Goal: Information Seeking & Learning: Learn about a topic

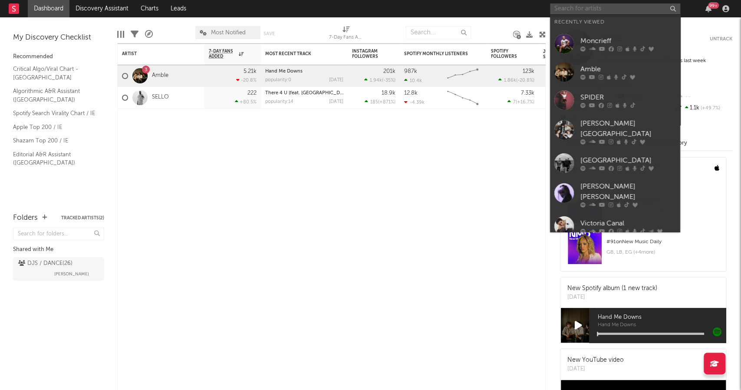
click at [556, 13] on input "text" at bounding box center [615, 8] width 130 height 11
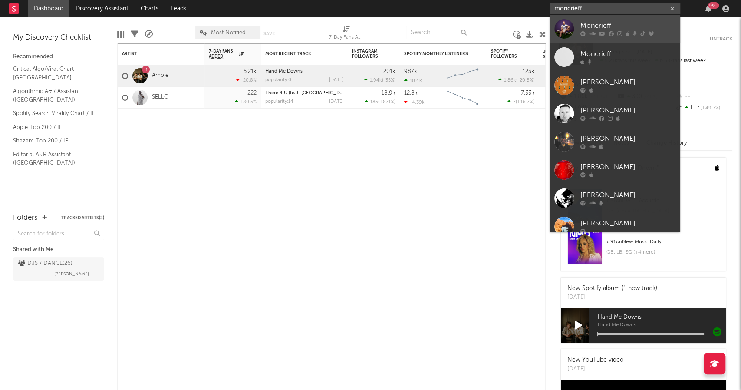
type input "moncrieff"
click at [594, 32] on icon at bounding box center [592, 33] width 7 height 5
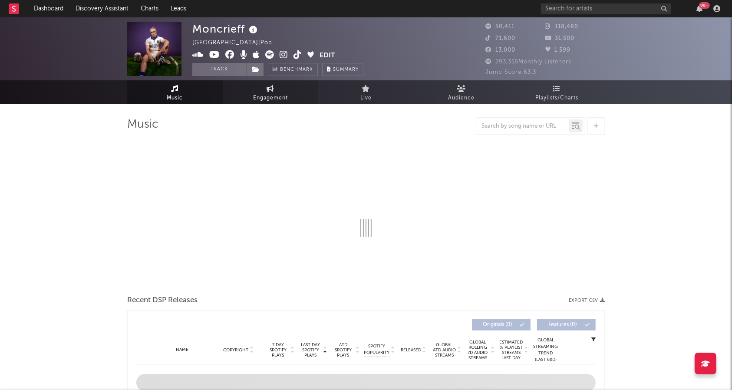
click at [264, 96] on span "Engagement" at bounding box center [270, 98] width 35 height 10
select select "1w"
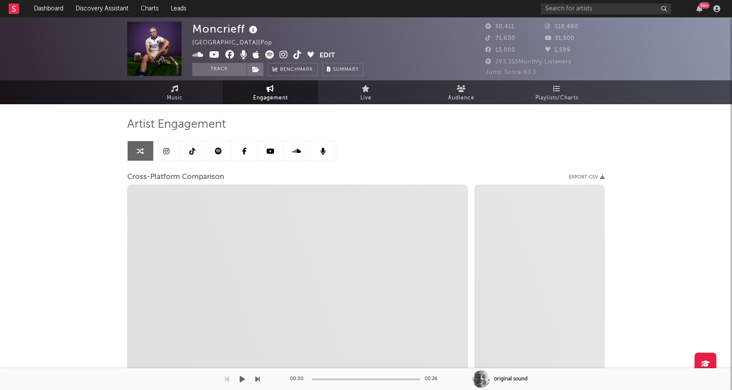
select select "1m"
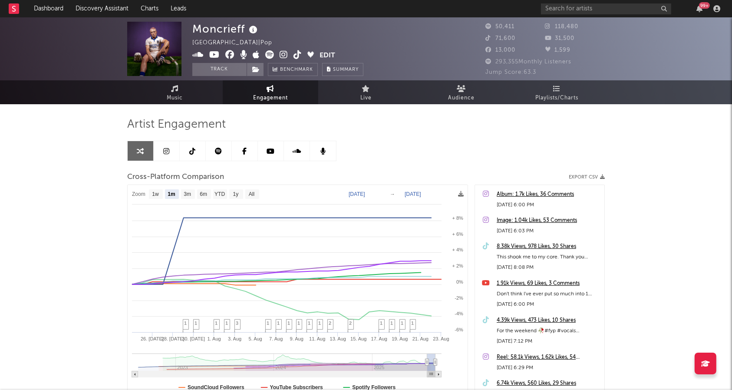
click at [359, 196] on text "[DATE]" at bounding box center [357, 194] width 17 height 6
type input "[DATE]"
select select "1w"
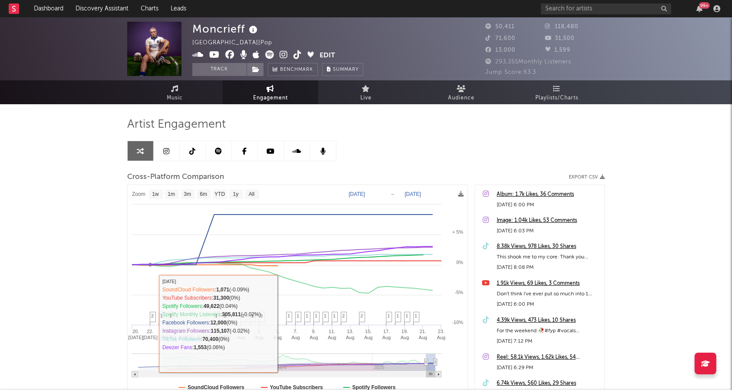
click at [92, 302] on div "Moncrieff [GEOGRAPHIC_DATA] | Pop Edit Track Benchmark Summary 50,411 118,480 7…" at bounding box center [366, 245] width 732 height 456
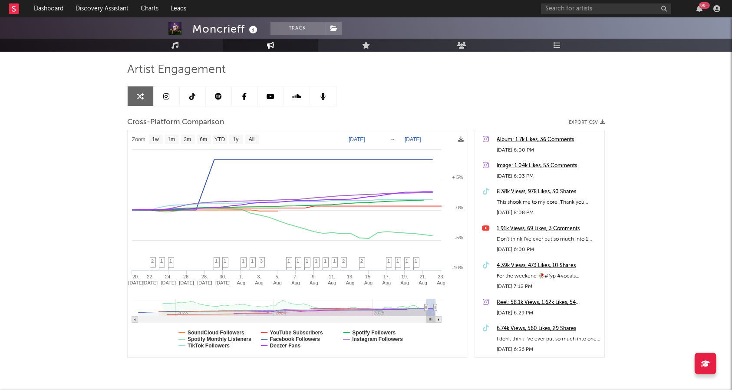
scroll to position [83, 0]
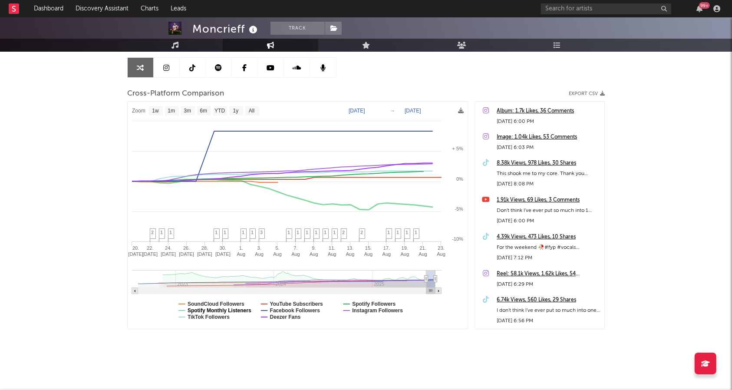
click at [205, 308] on text "Spotify Monthly Listeners" at bounding box center [220, 311] width 64 height 6
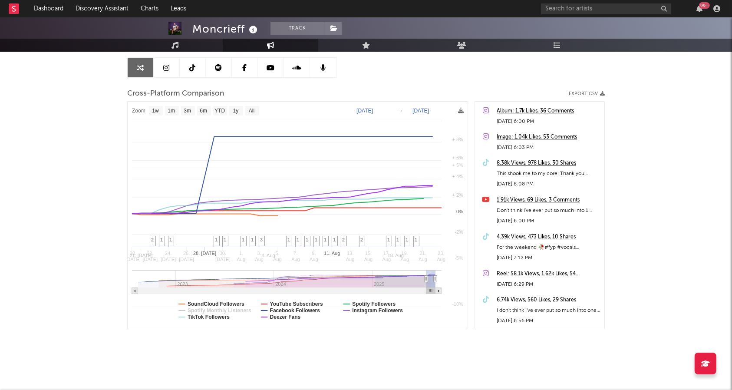
select select "1w"
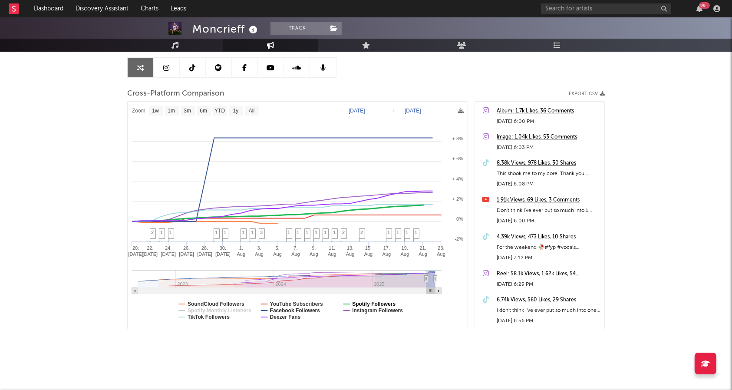
click at [361, 304] on text "Spotify Followers" at bounding box center [373, 304] width 43 height 6
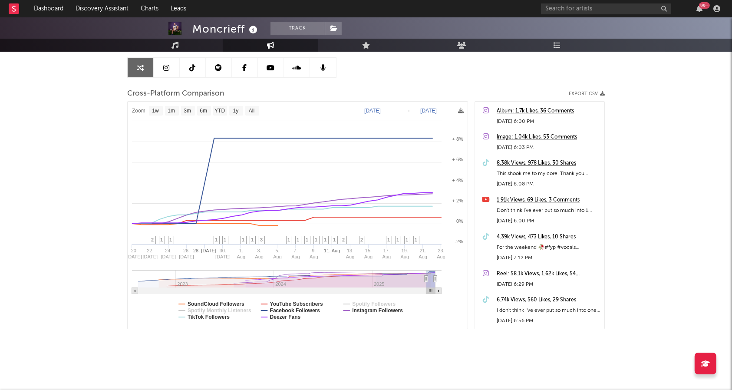
select select "1w"
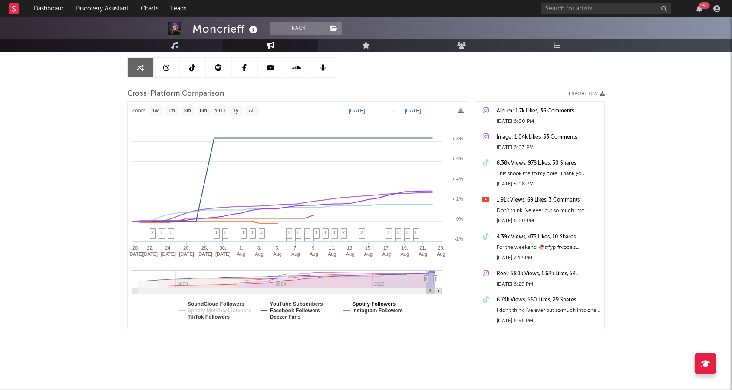
click at [361, 304] on text "Spotify Followers" at bounding box center [373, 304] width 43 height 6
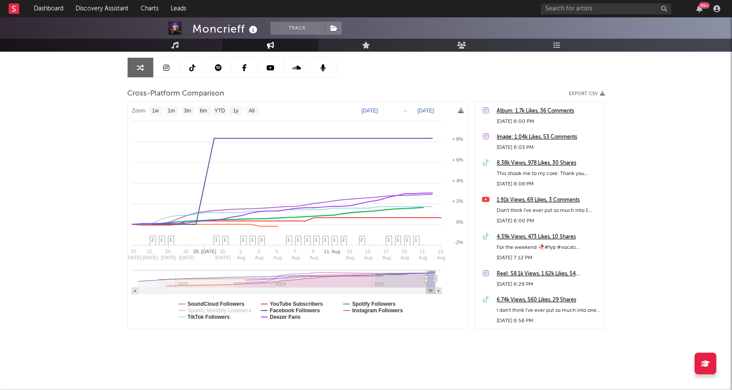
select select "1w"
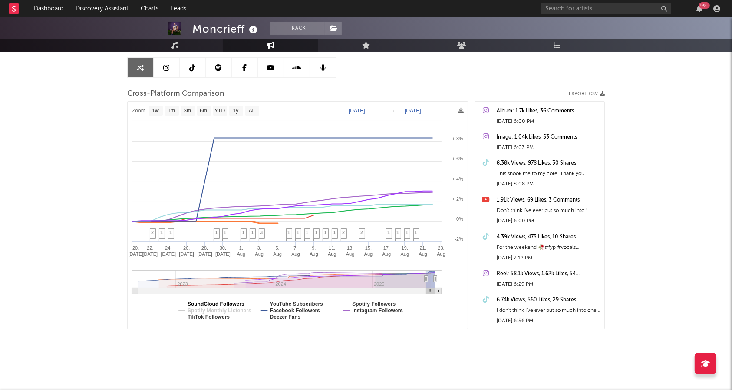
click at [206, 303] on text "SoundCloud Followers" at bounding box center [216, 304] width 57 height 6
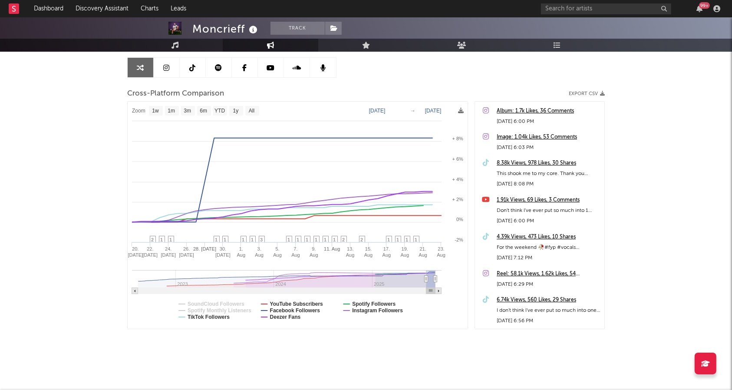
select select "1w"
click at [215, 317] on text "TikTok Followers" at bounding box center [209, 317] width 42 height 6
select select "1w"
click at [375, 304] on text "Spotify Followers" at bounding box center [373, 304] width 43 height 6
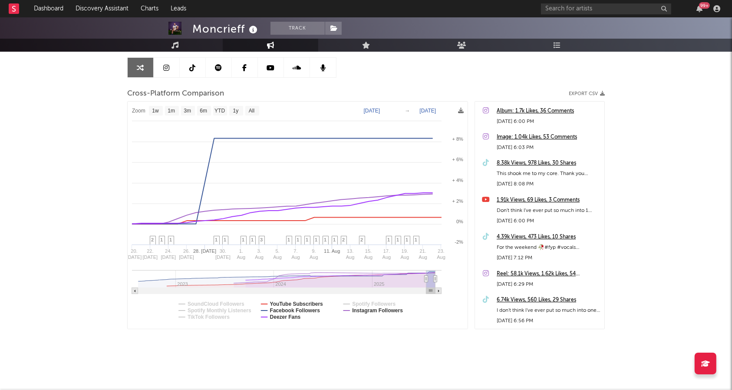
select select "1w"
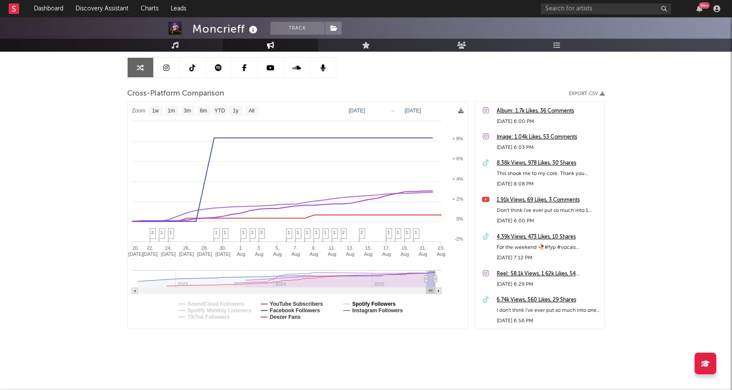
click at [375, 304] on text "Spotify Followers" at bounding box center [373, 304] width 43 height 6
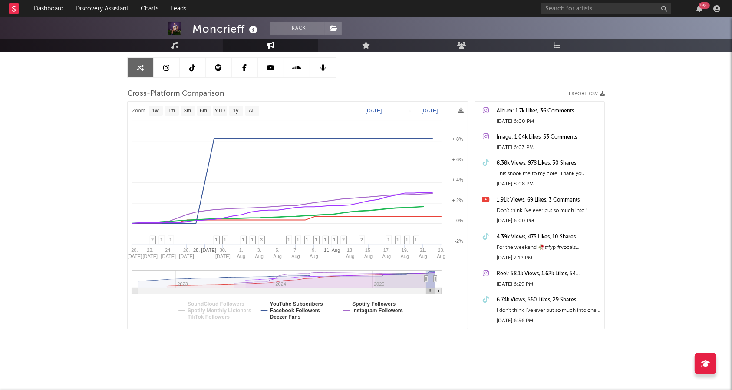
select select "1w"
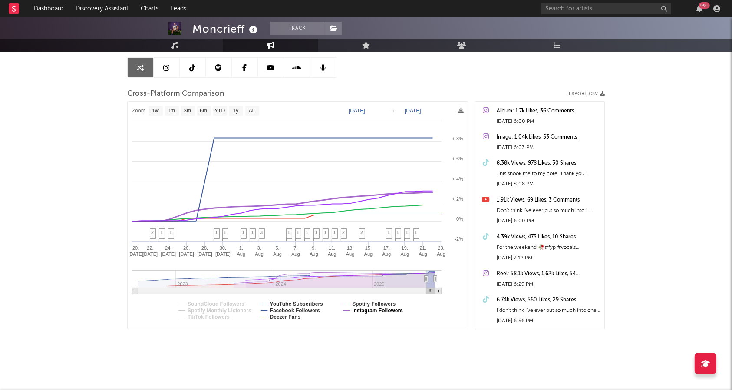
click at [374, 308] on text "Instagram Followers" at bounding box center [377, 311] width 51 height 6
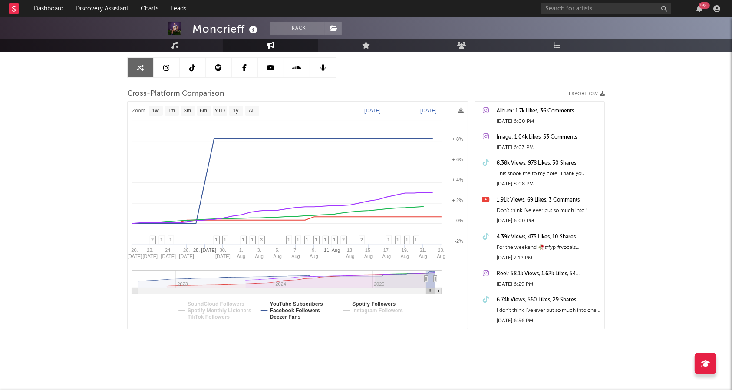
select select "1w"
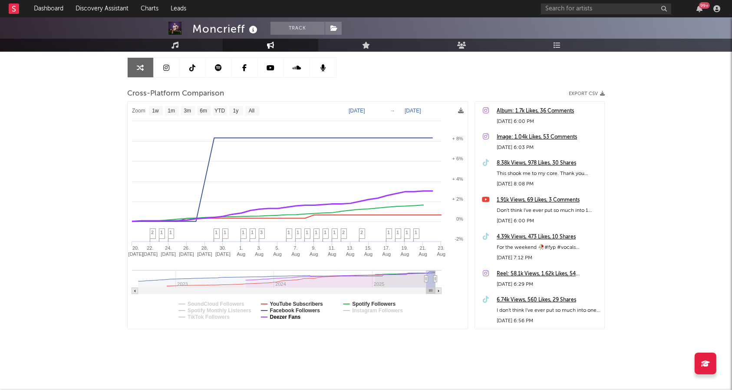
click at [296, 317] on text "Deezer Fans" at bounding box center [285, 317] width 31 height 6
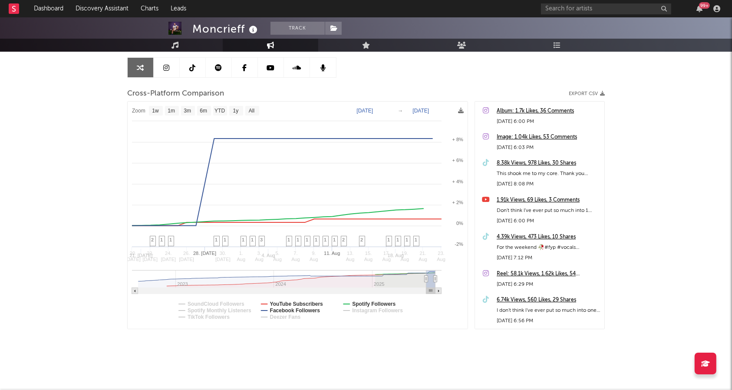
select select "1w"
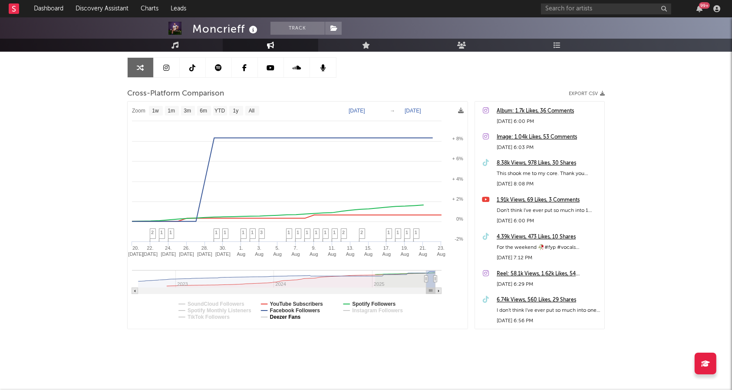
click at [296, 317] on text "Deezer Fans" at bounding box center [285, 317] width 31 height 6
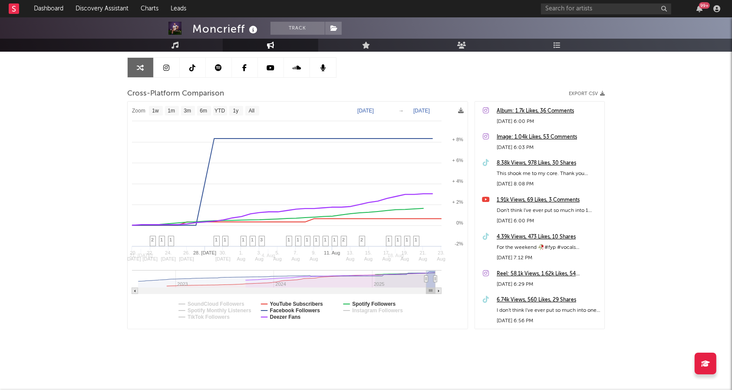
select select "1w"
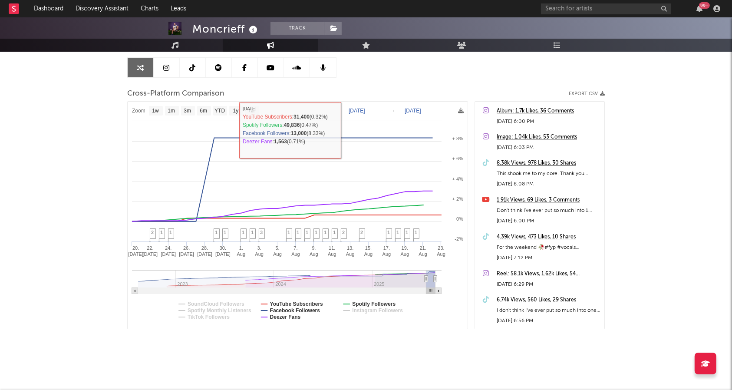
click at [357, 108] on text "[DATE]" at bounding box center [357, 111] width 17 height 6
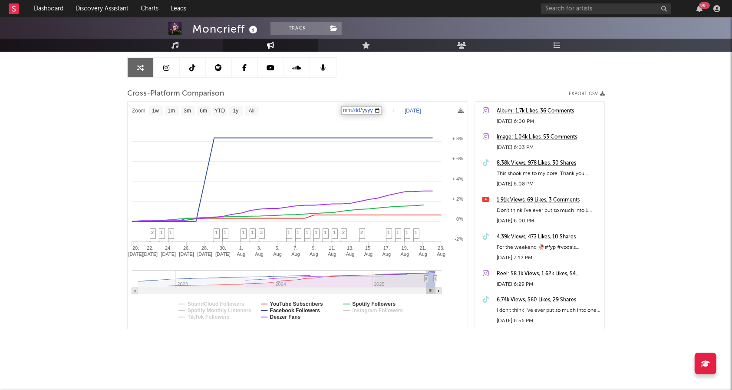
click at [357, 108] on input "[DATE]" at bounding box center [361, 110] width 40 height 9
click at [347, 109] on input "[DATE]" at bounding box center [361, 110] width 40 height 9
type input "[DATE]"
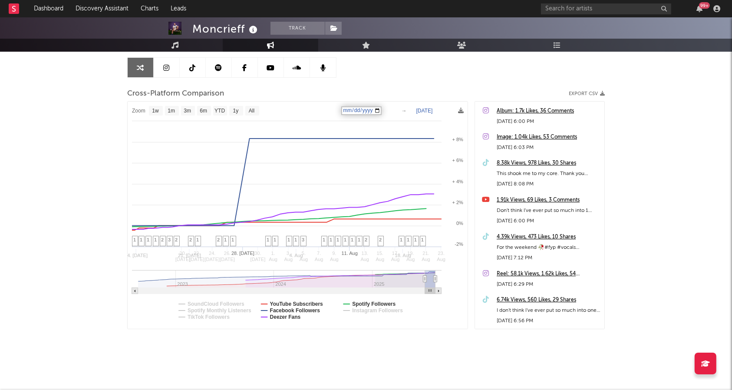
select select "1w"
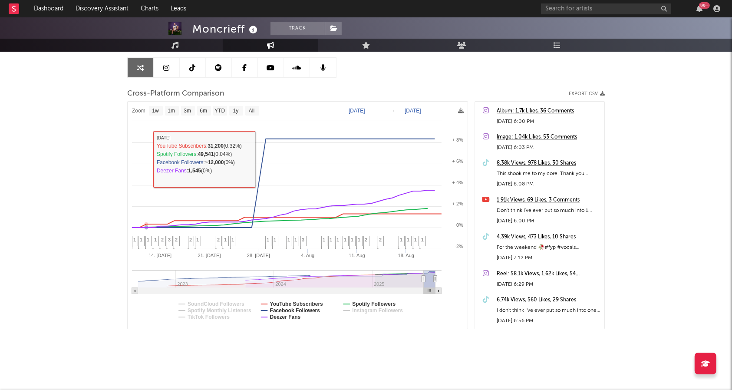
click at [49, 182] on div "Moncrieff Track [GEOGRAPHIC_DATA] | Pop Edit Track Benchmark Summary 50,411 118…" at bounding box center [366, 162] width 732 height 456
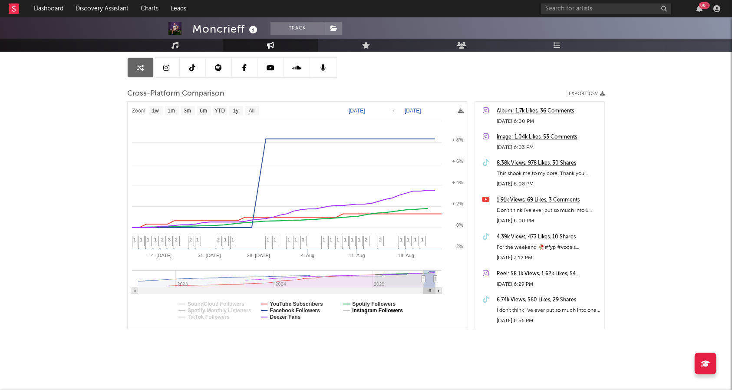
click at [369, 313] on text "Instagram Followers" at bounding box center [377, 311] width 51 height 6
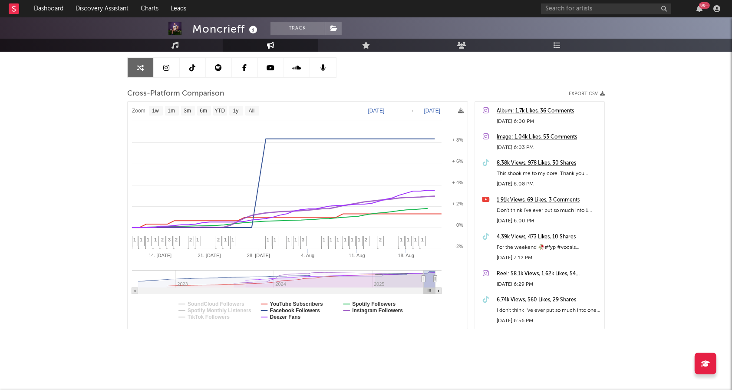
select select "1w"
click at [369, 313] on text "Instagram Followers" at bounding box center [377, 311] width 51 height 6
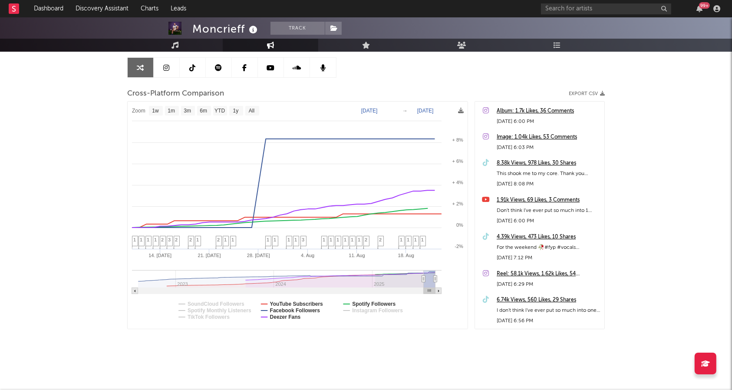
select select "1w"
